Goal: Find specific page/section: Find specific page/section

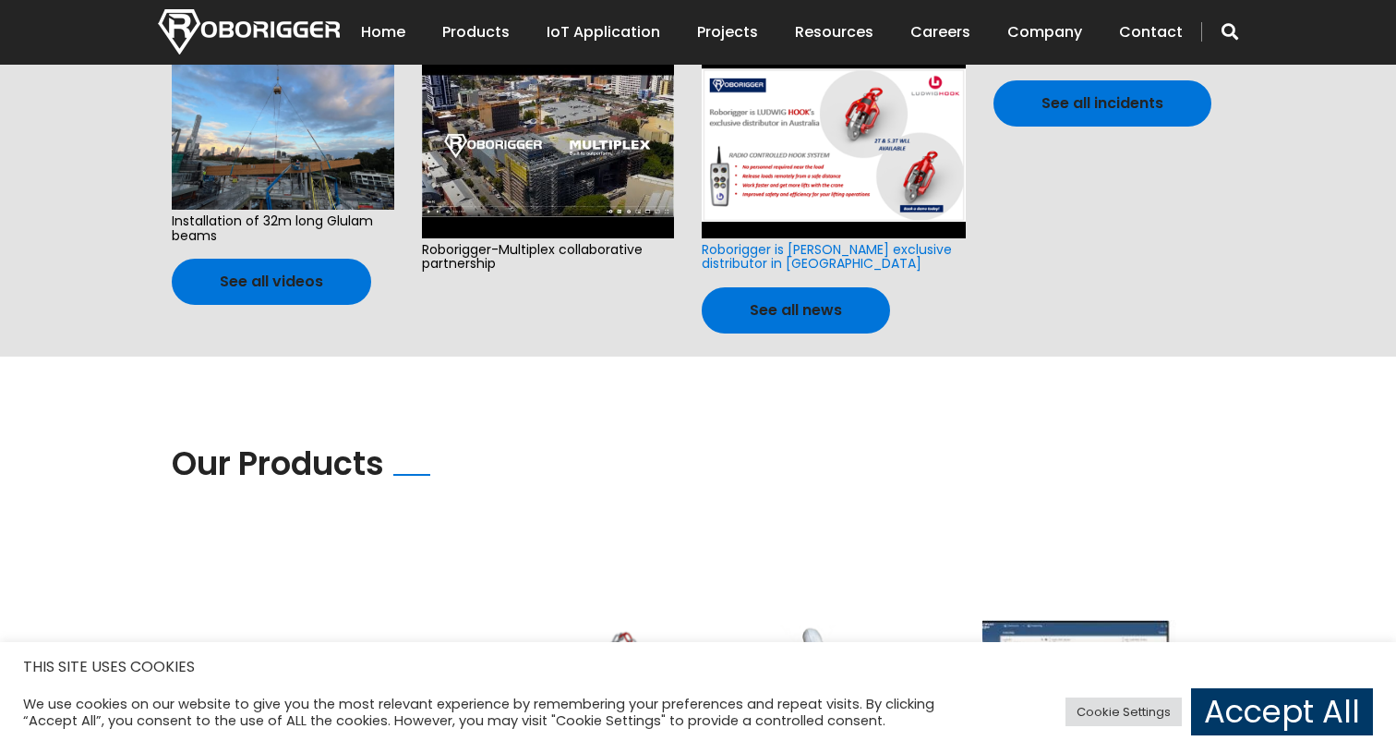
scroll to position [989, 0]
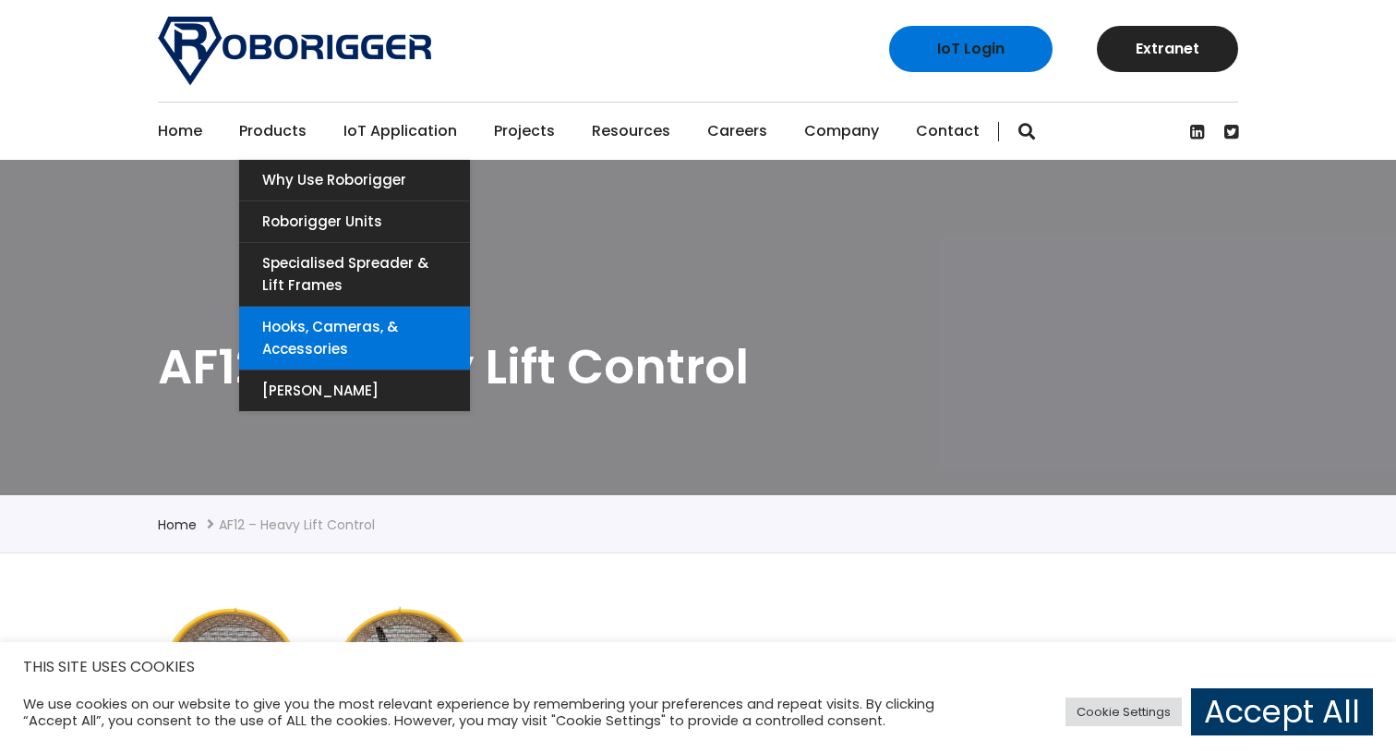
click at [271, 330] on link "Hooks, Cameras, & Accessories" at bounding box center [354, 338] width 231 height 63
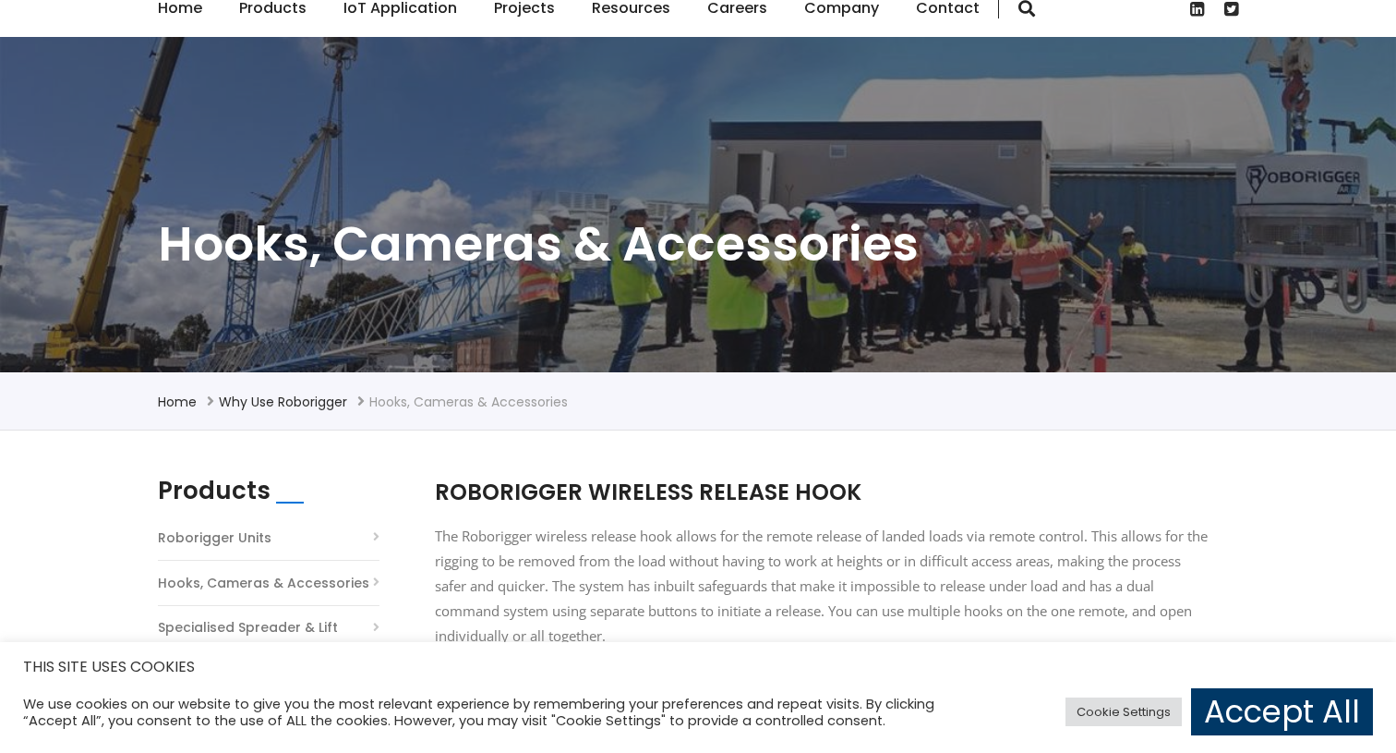
scroll to position [416, 0]
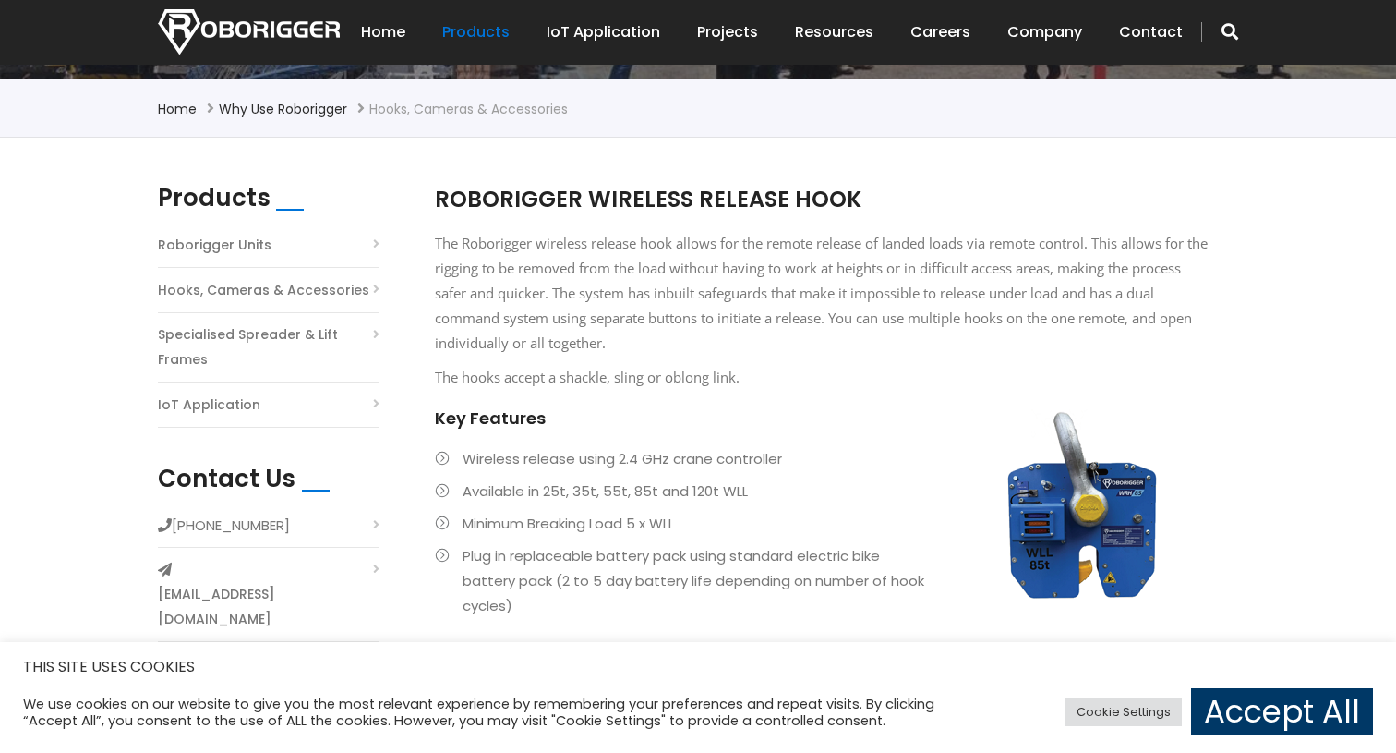
click at [273, 280] on link "Hooks, Cameras & Accessories" at bounding box center [263, 290] width 211 height 25
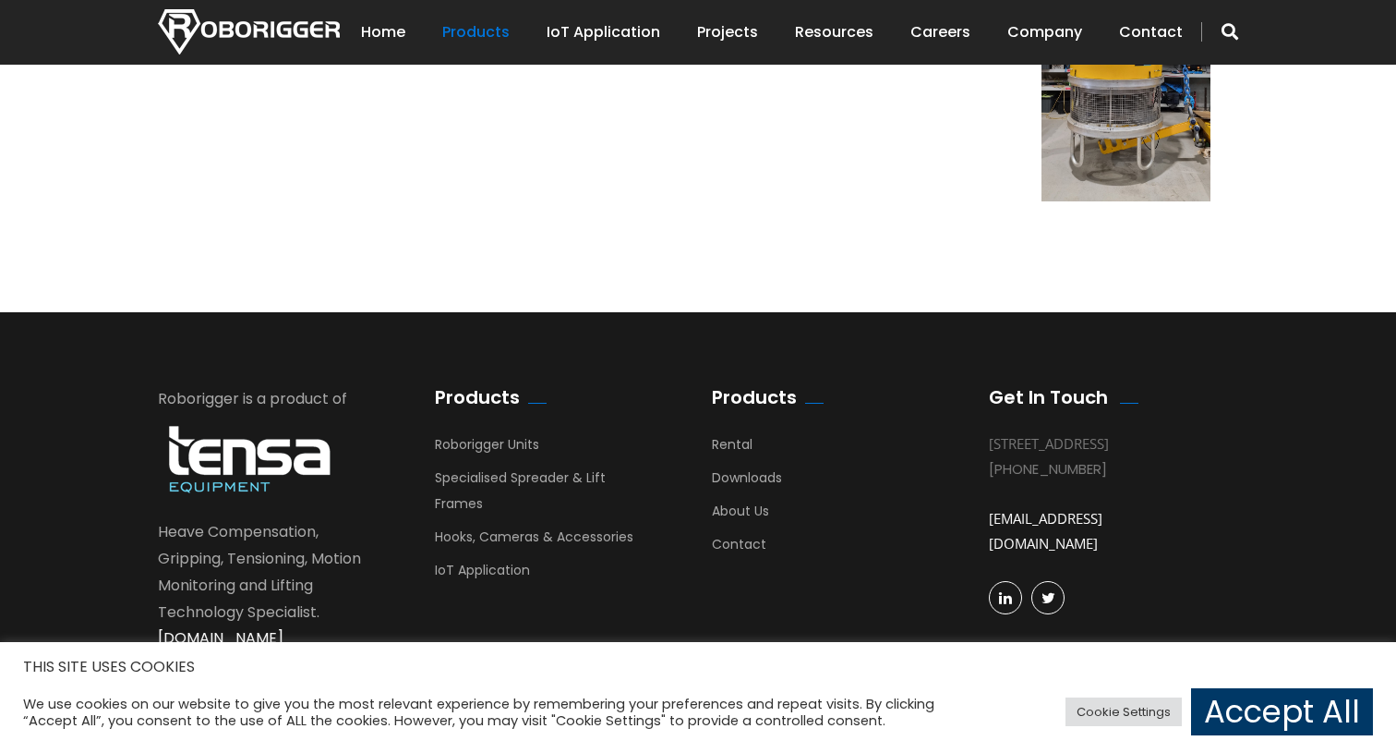
scroll to position [1658, 0]
